Goal: Communication & Community: Answer question/provide support

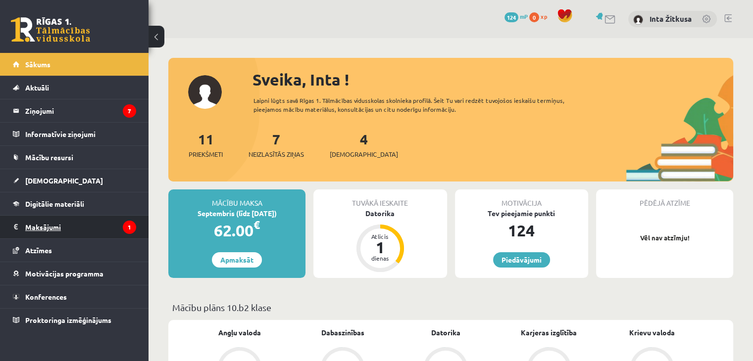
click at [84, 225] on legend "Maksājumi 1" at bounding box center [80, 227] width 111 height 23
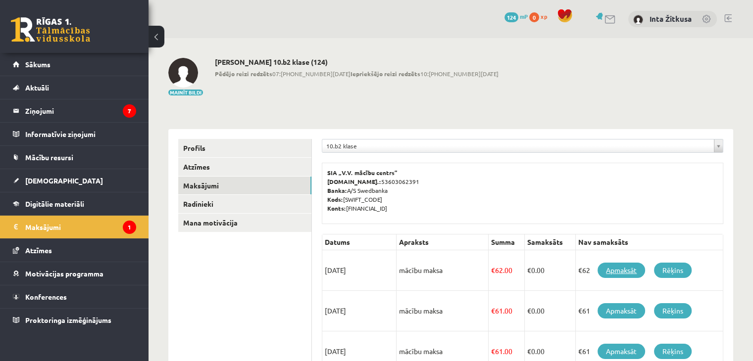
click at [616, 272] on link "Apmaksāt" at bounding box center [621, 270] width 48 height 15
click at [62, 117] on legend "Ziņojumi 7" at bounding box center [80, 110] width 111 height 23
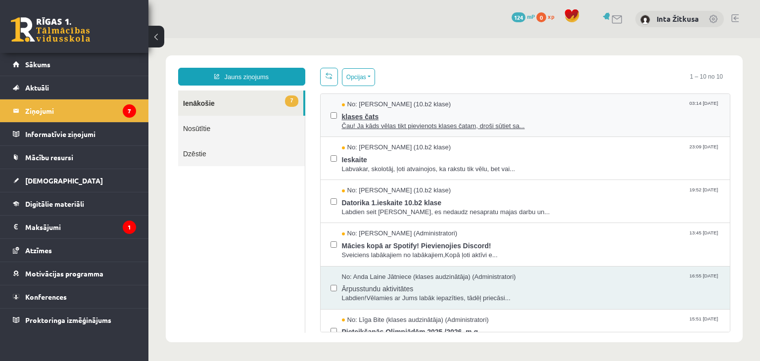
click at [344, 118] on span "klases čats" at bounding box center [531, 115] width 379 height 12
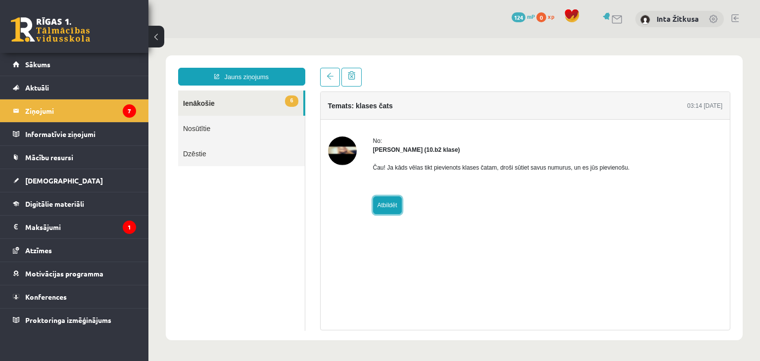
click at [396, 202] on link "Atbildēt" at bounding box center [387, 205] width 29 height 18
type input "**********"
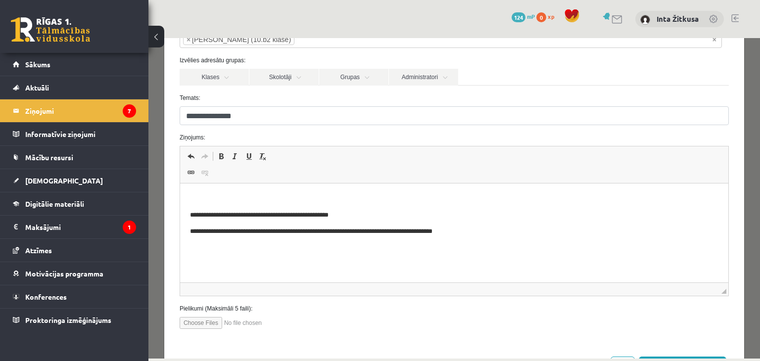
scroll to position [99, 0]
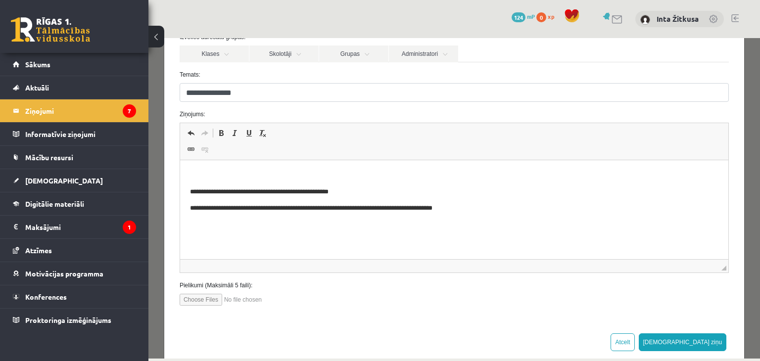
click at [225, 147] on span "Redaktora rīkjoslas Atcelt Klaviatūras saīsne vadīšanas taustiņš+Z Atkārtot Kla…" at bounding box center [454, 141] width 548 height 37
click at [231, 164] on html "**********" at bounding box center [454, 191] width 548 height 63
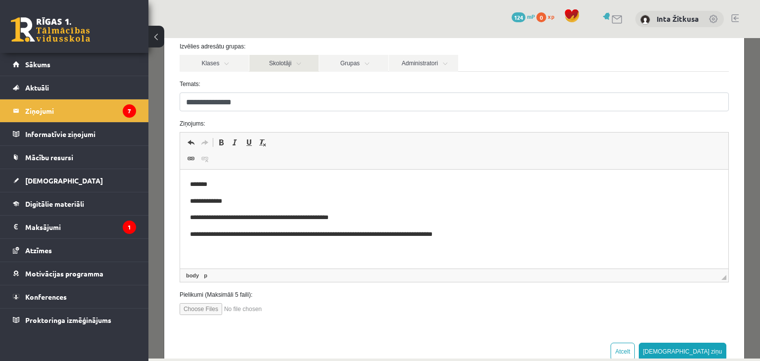
scroll to position [116, 0]
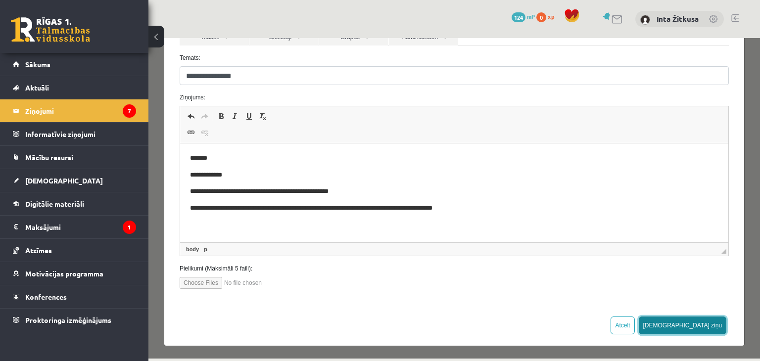
click at [693, 322] on button "Sūtīt ziņu" at bounding box center [683, 326] width 88 height 18
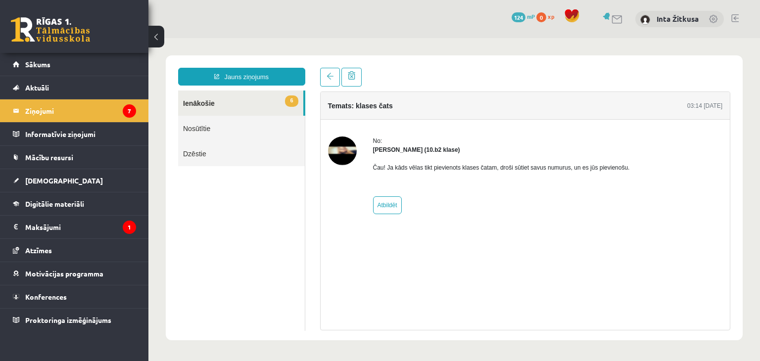
scroll to position [0, 0]
click at [229, 103] on link "6 Ienākošie" at bounding box center [240, 103] width 125 height 25
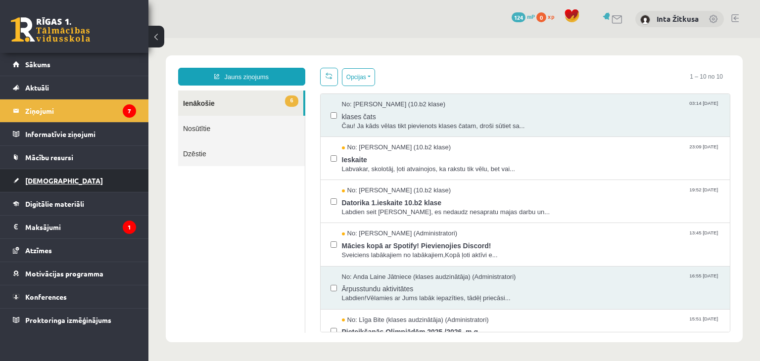
click at [93, 185] on link "[DEMOGRAPHIC_DATA]" at bounding box center [74, 180] width 123 height 23
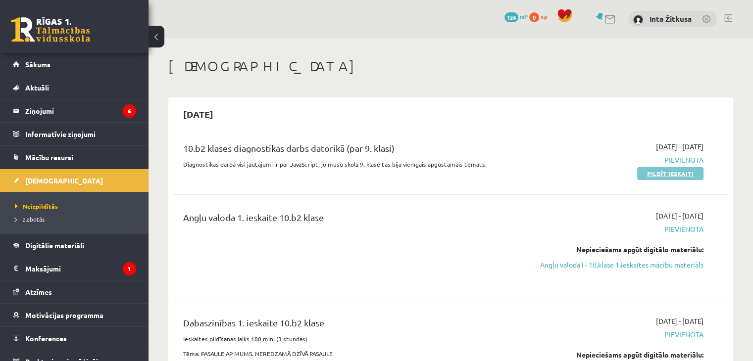
click at [679, 172] on link "Pildīt ieskaiti" at bounding box center [670, 173] width 66 height 13
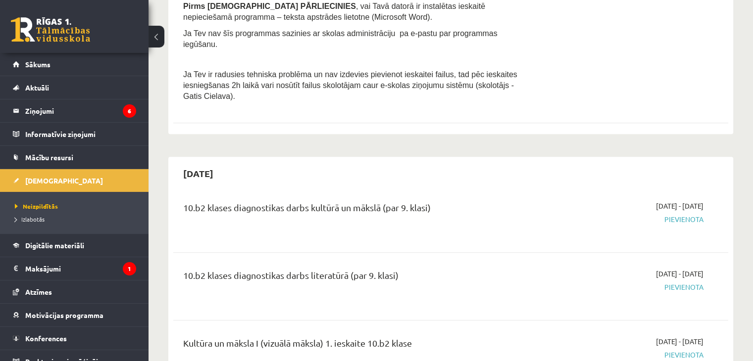
scroll to position [544, 0]
